Goal: Information Seeking & Learning: Learn about a topic

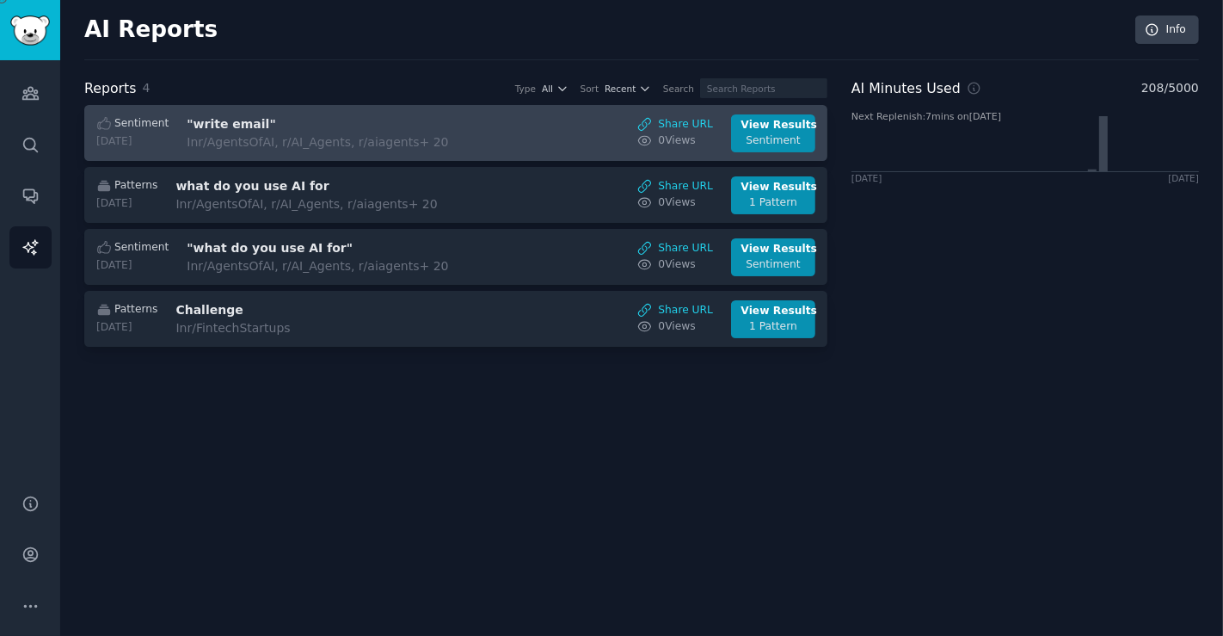
click at [297, 139] on div "In r/AgentsOfAI, r/AI_Agents, r/aiagents + 20" at bounding box center [331, 142] width 289 height 18
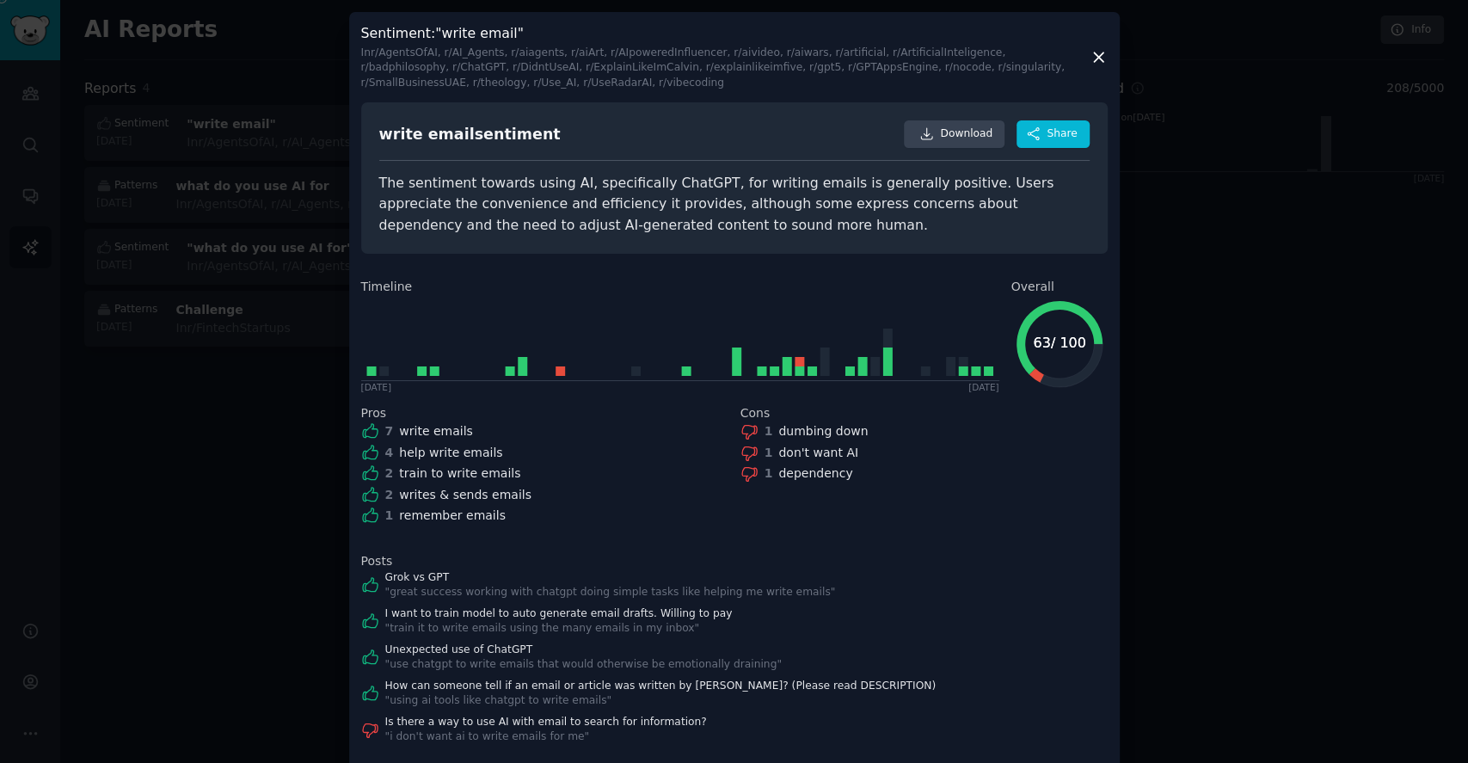
click at [1222, 469] on div at bounding box center [734, 381] width 1468 height 763
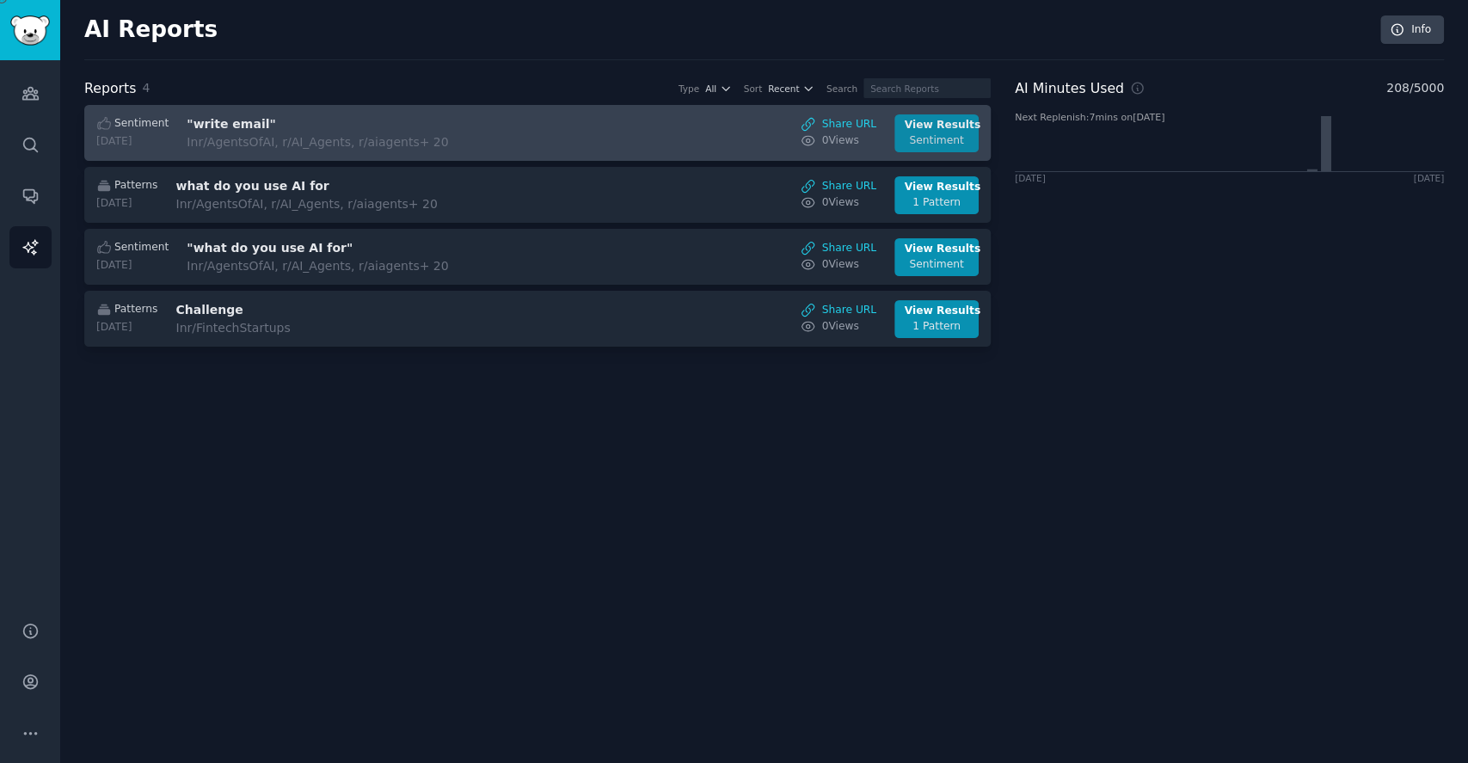
click at [902, 132] on link "View Results Sentiment" at bounding box center [936, 133] width 84 height 38
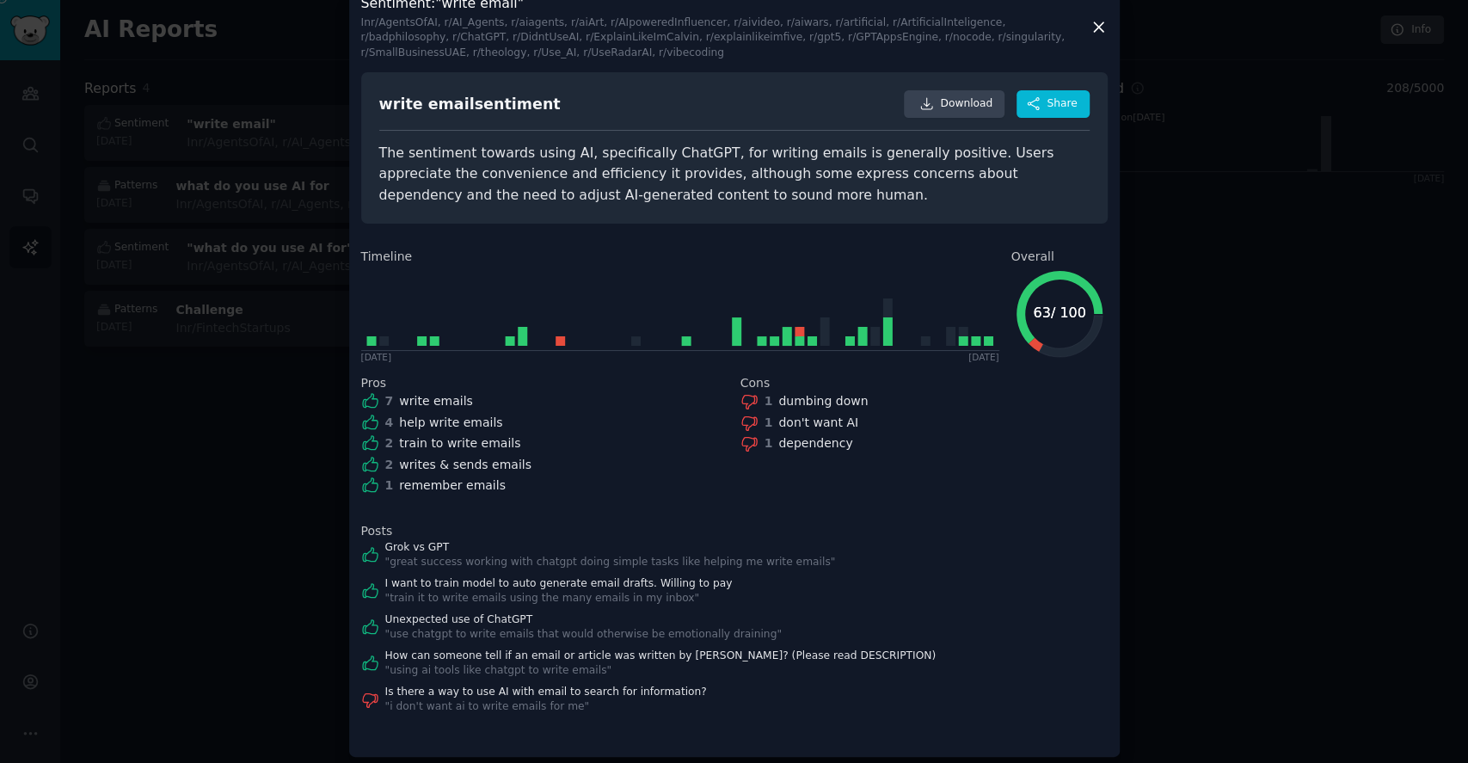
scroll to position [35, 0]
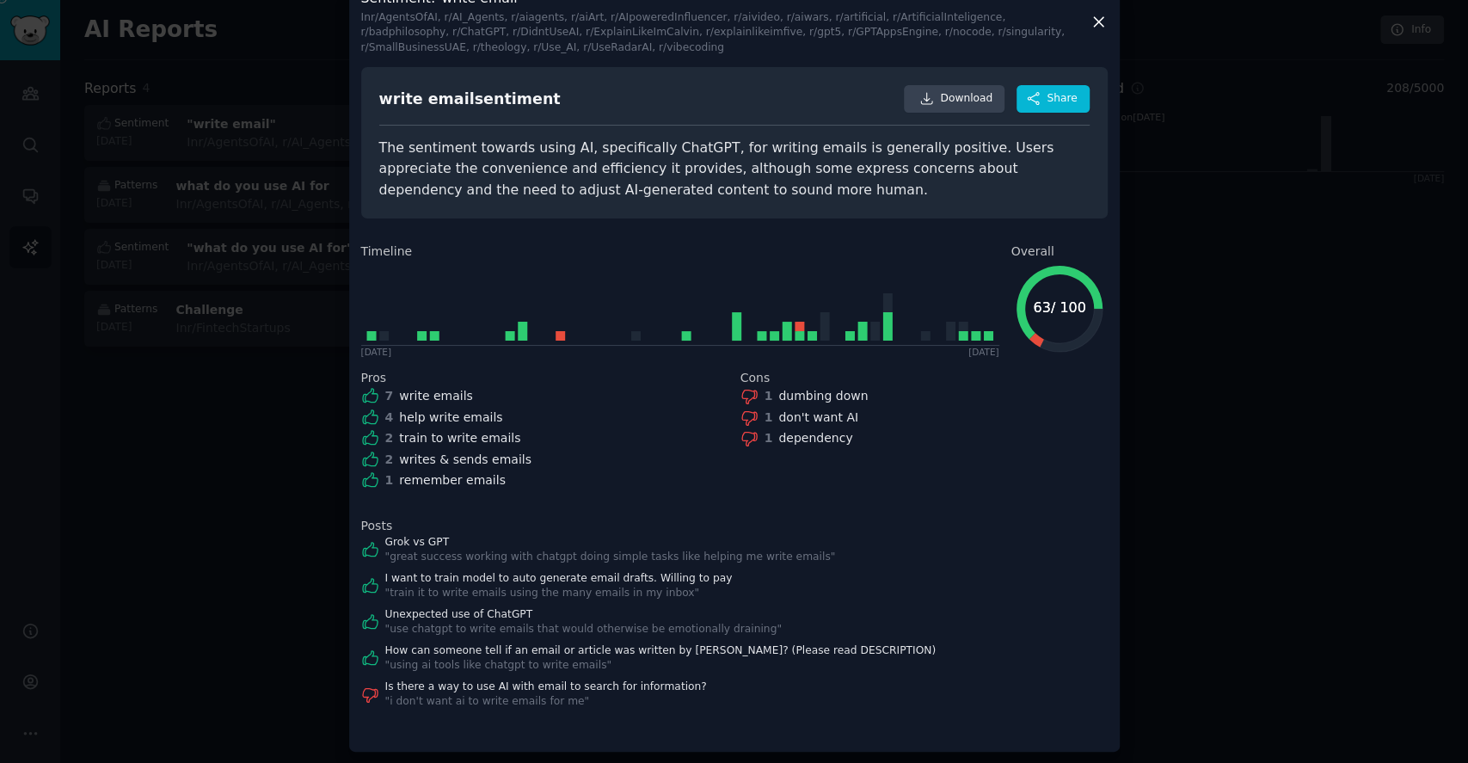
click at [934, 31] on div "In r/AgentsOfAI, r/AI_Agents, r/aiagents, r/aiArt, r/AIpoweredInfluencer, r/aiv…" at bounding box center [725, 33] width 728 height 46
click at [1222, 264] on div at bounding box center [734, 381] width 1468 height 763
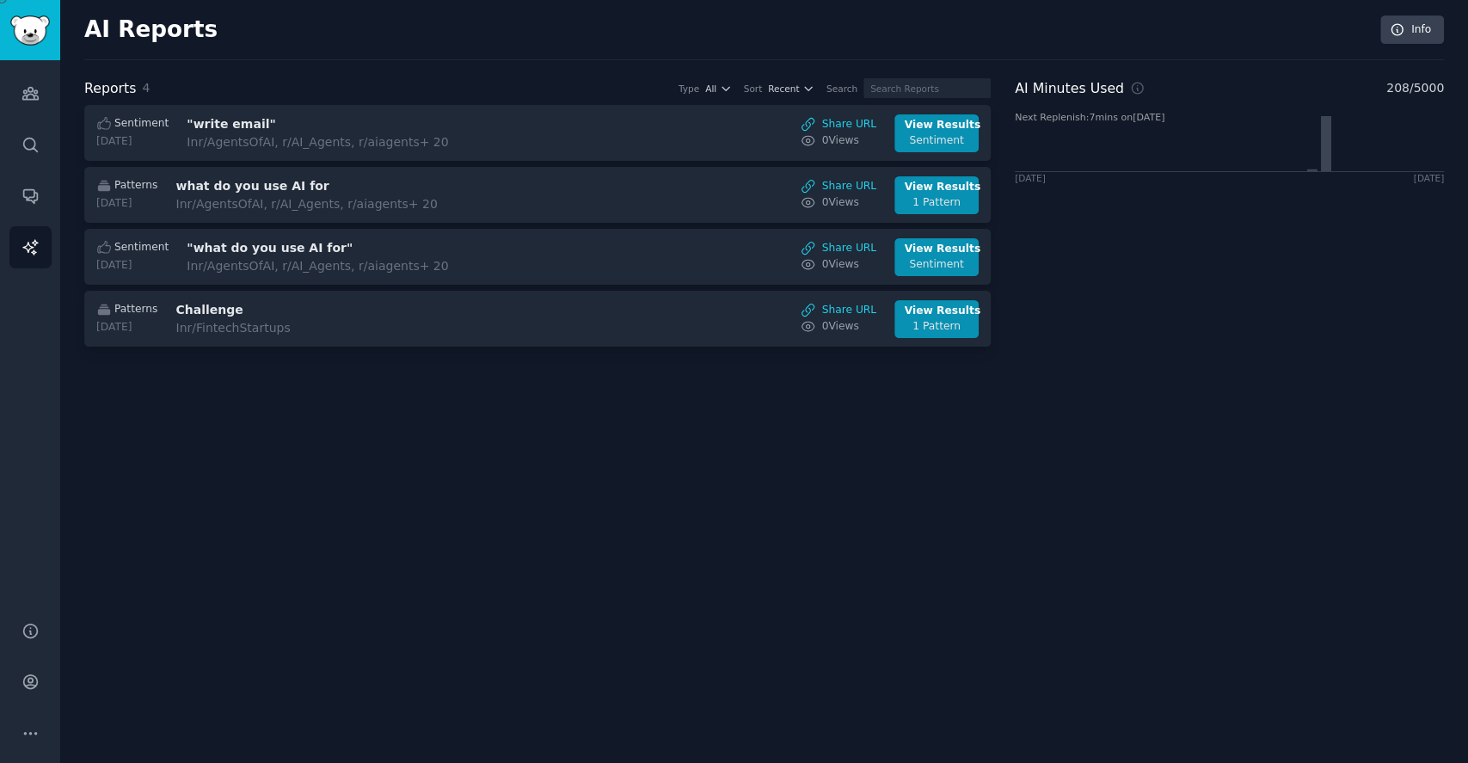
click at [115, 38] on h2 "AI Reports" at bounding box center [150, 30] width 133 height 28
click at [32, 31] on img "Sidebar" at bounding box center [30, 30] width 40 height 30
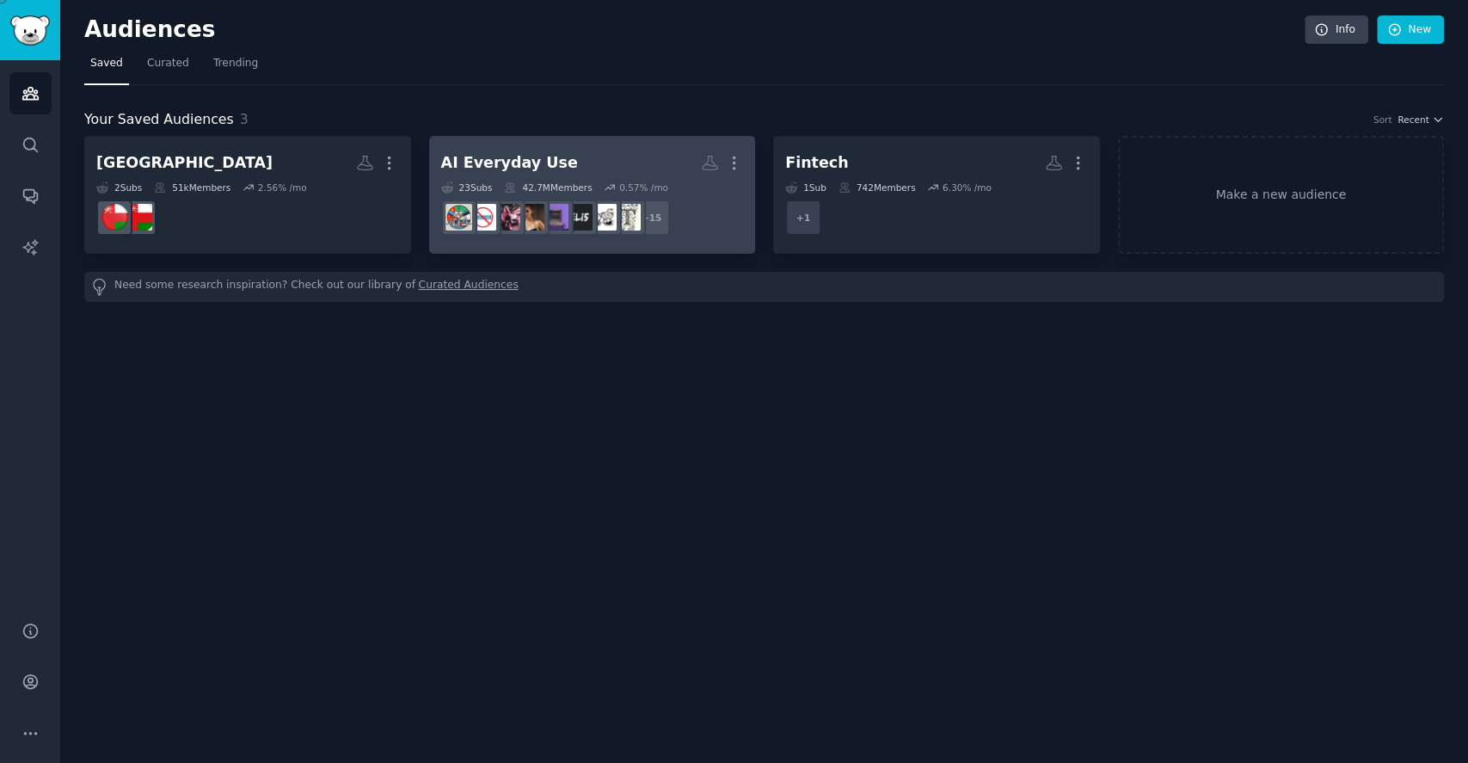
click at [573, 163] on h2 "AI Everyday Use More" at bounding box center [592, 163] width 303 height 30
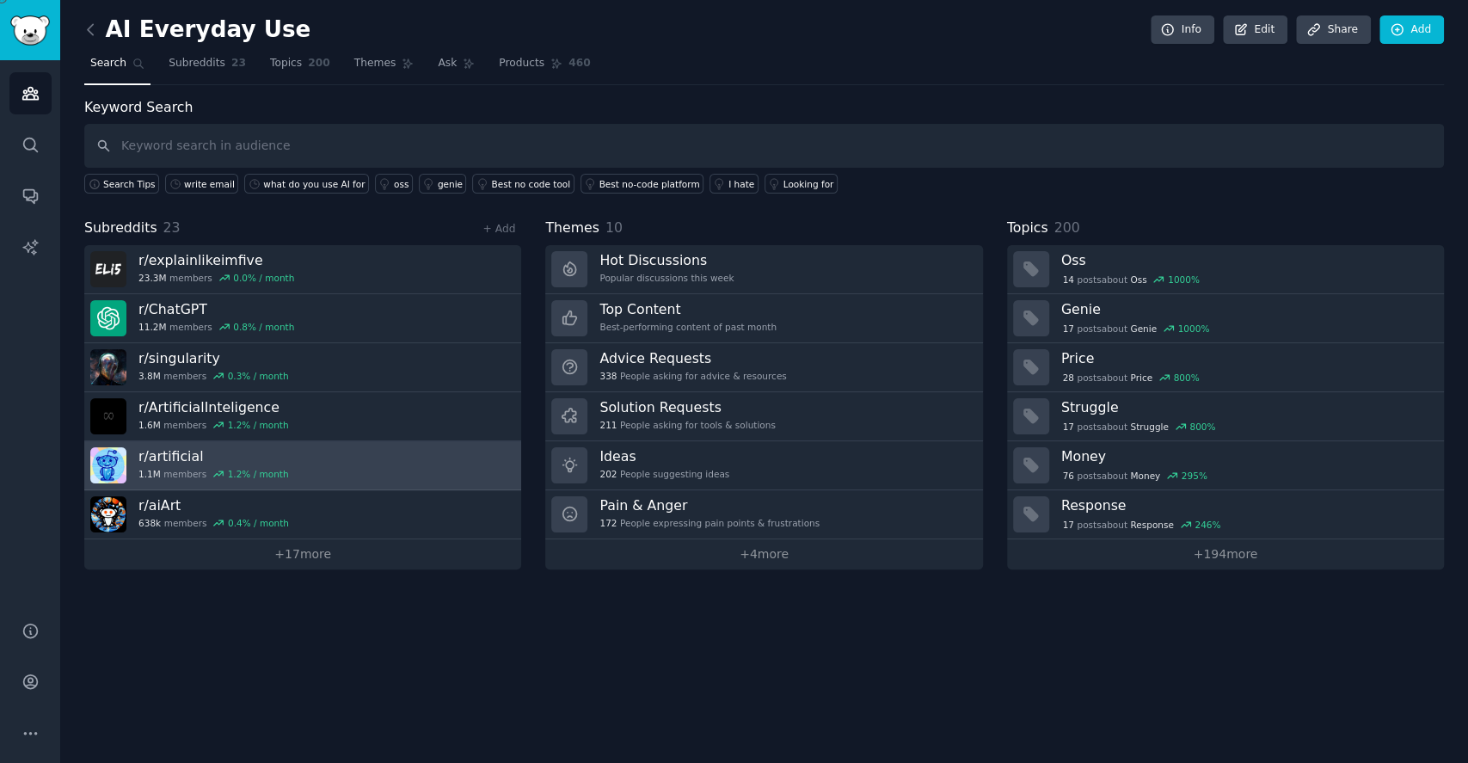
click at [247, 452] on h3 "r/ artificial" at bounding box center [213, 456] width 151 height 18
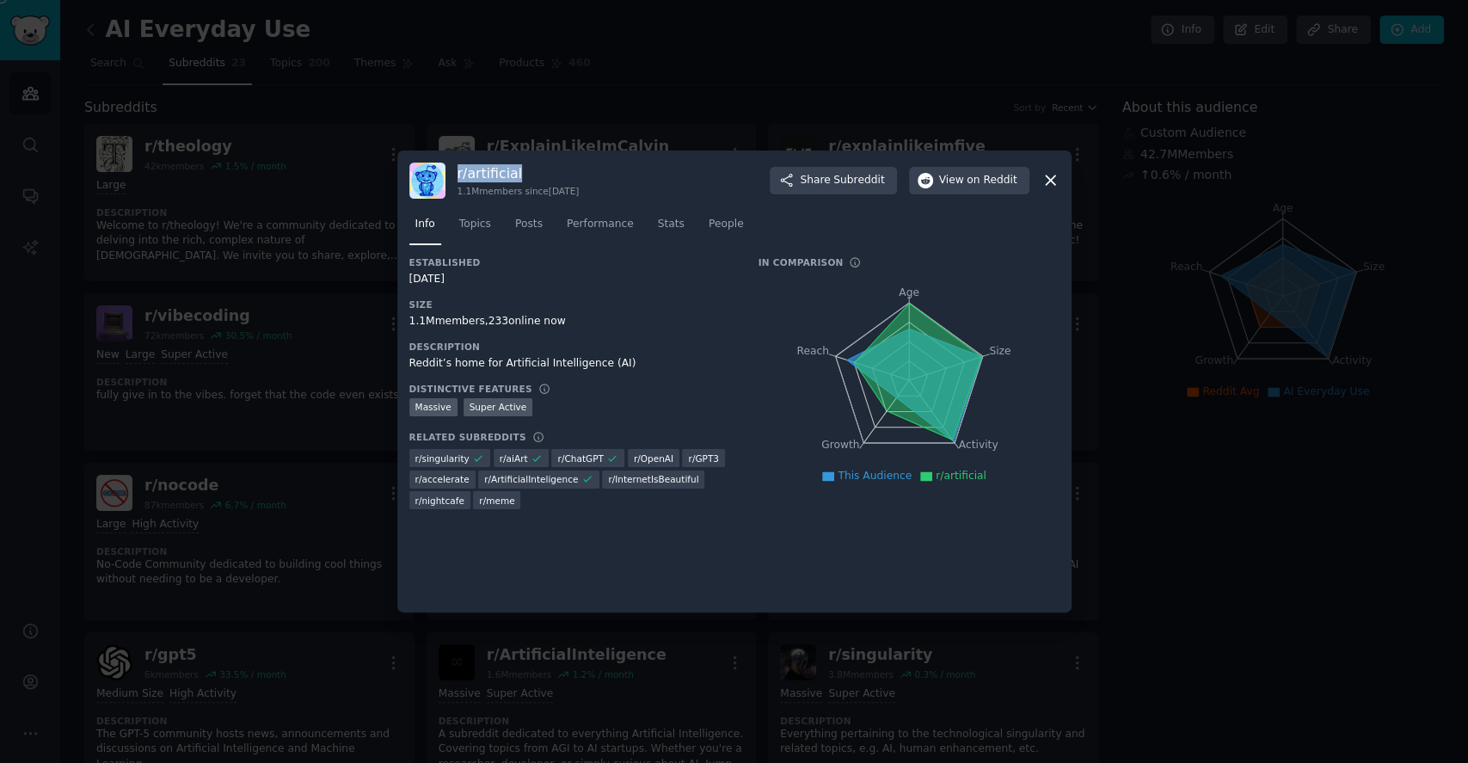
drag, startPoint x: 568, startPoint y: 172, endPoint x: 452, endPoint y: 175, distance: 115.3
click at [452, 175] on div "r/ artificial 1.1M members since [DATE] Share Subreddit View on Reddit" at bounding box center [734, 181] width 650 height 36
copy h3 "r/ artificial"
click at [561, 77] on div at bounding box center [734, 381] width 1468 height 763
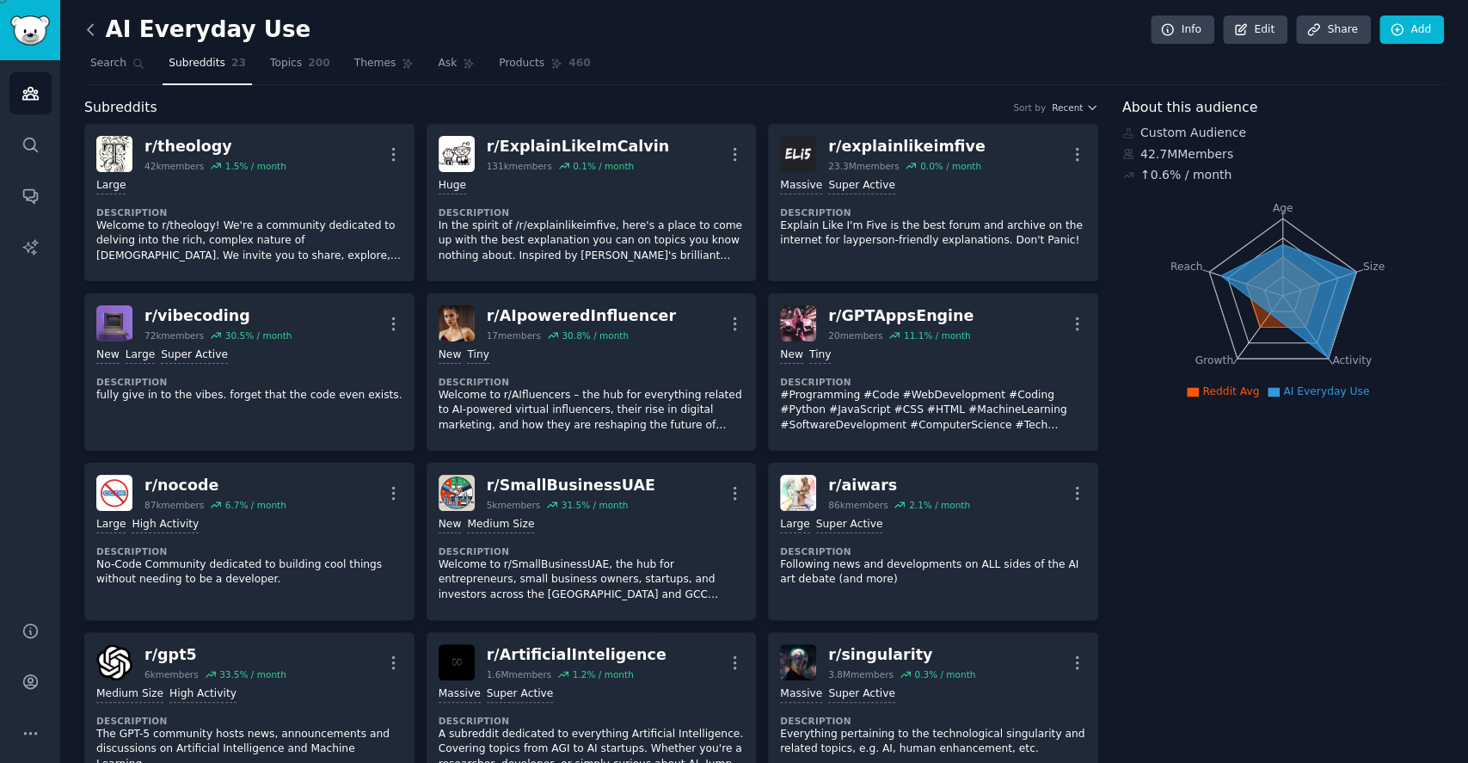
click at [98, 30] on icon at bounding box center [91, 30] width 18 height 18
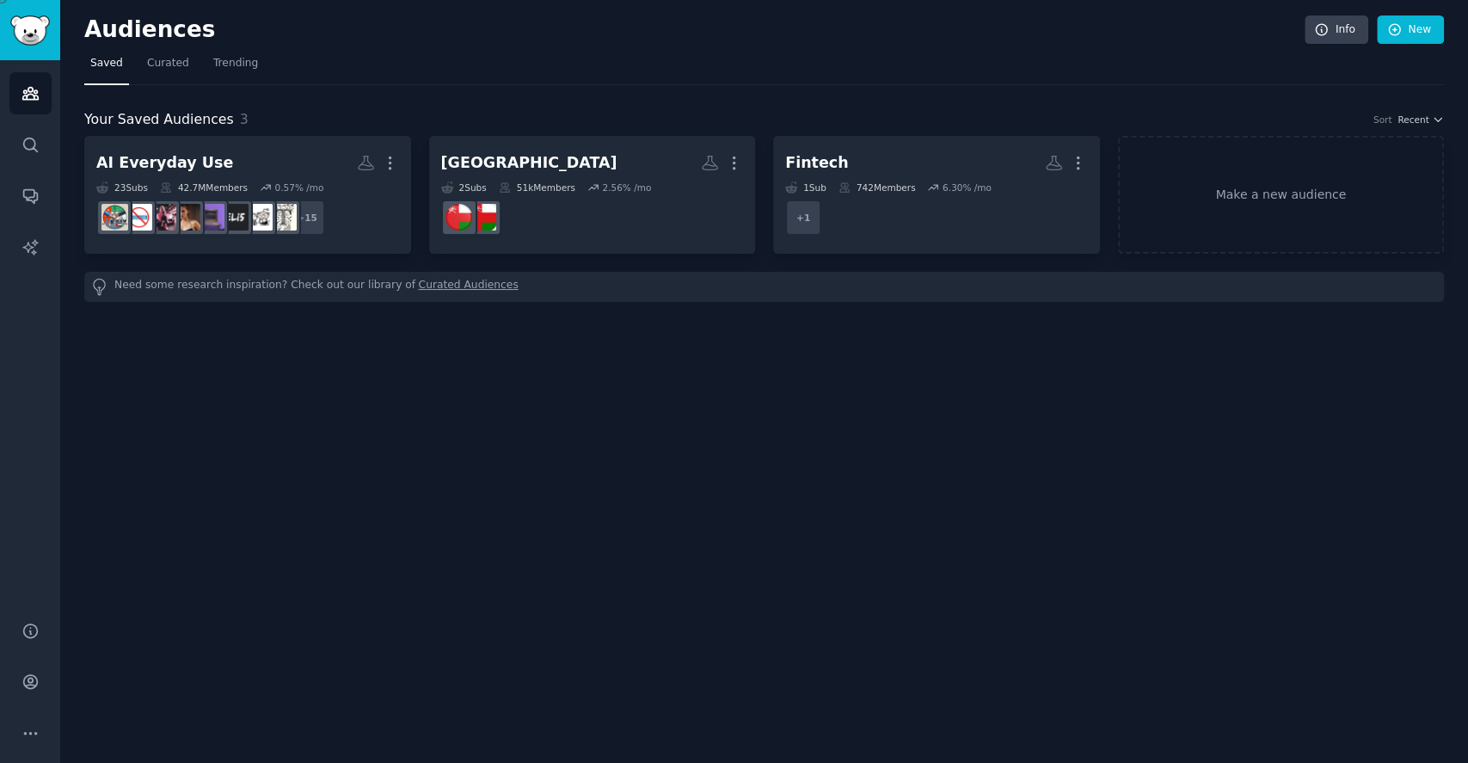
click at [242, 291] on div "Need some research inspiration? Check out our library of Curated Audiences" at bounding box center [764, 287] width 1360 height 30
click at [961, 274] on div "Need some research inspiration? Check out our library of Curated Audiences" at bounding box center [764, 287] width 1360 height 30
click at [213, 62] on span "Trending" at bounding box center [235, 63] width 45 height 15
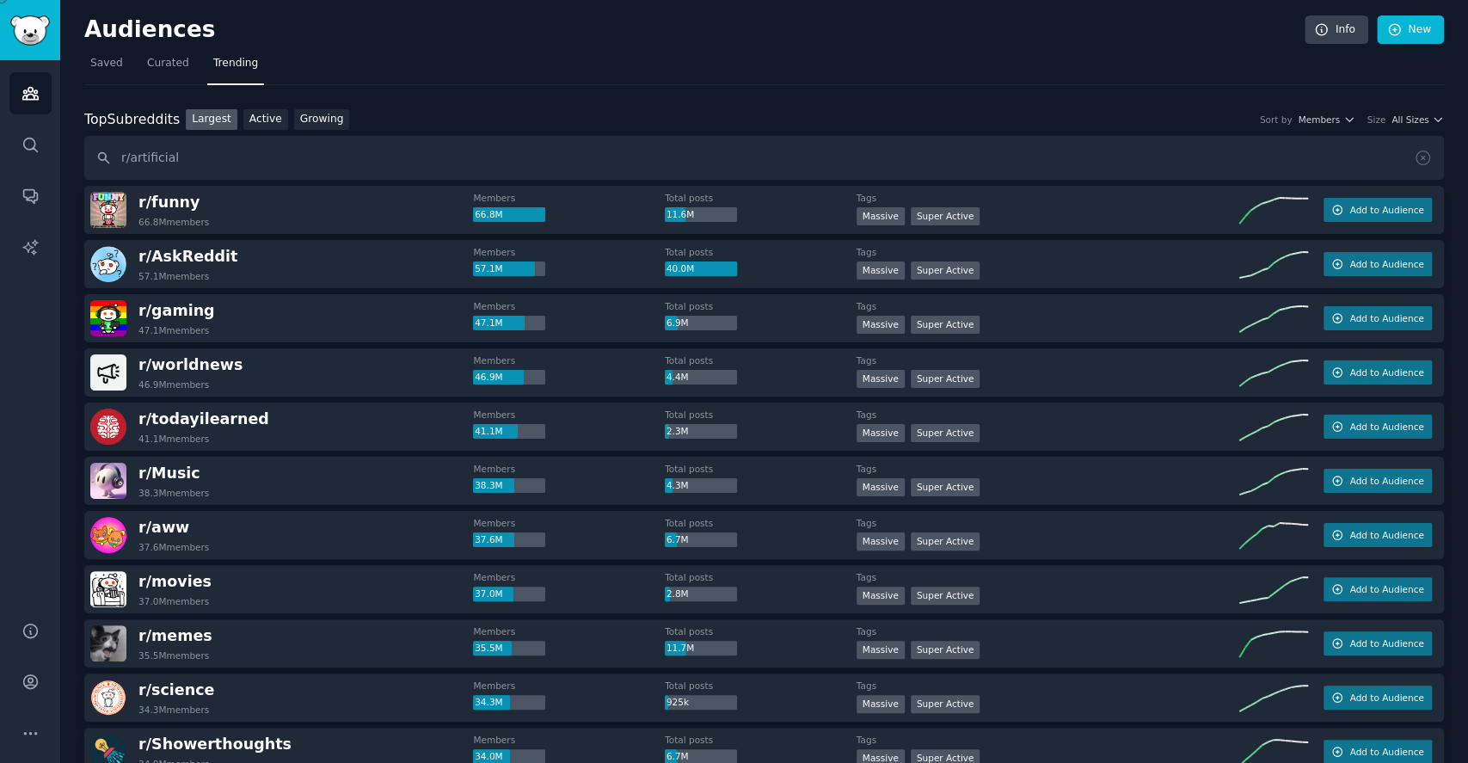
type input "r/artificial"
